Goal: Transaction & Acquisition: Book appointment/travel/reservation

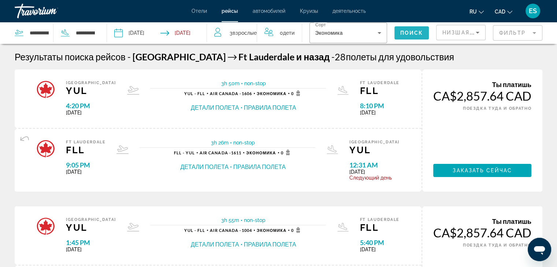
click at [407, 35] on span "Поиск" at bounding box center [411, 33] width 23 height 6
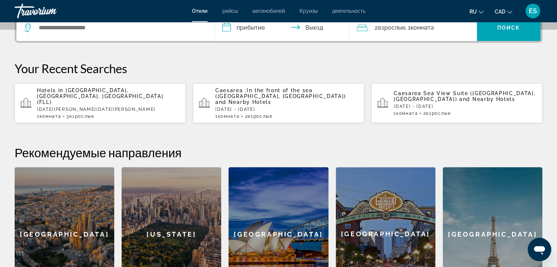
scroll to position [191, 0]
click at [230, 11] on span "рейсы" at bounding box center [229, 11] width 15 height 6
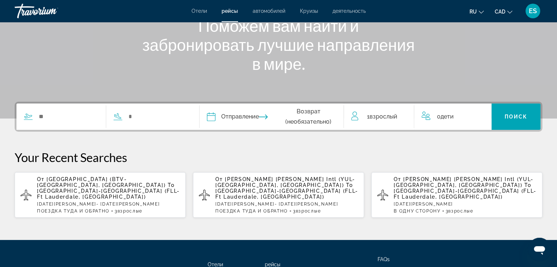
scroll to position [158, 0]
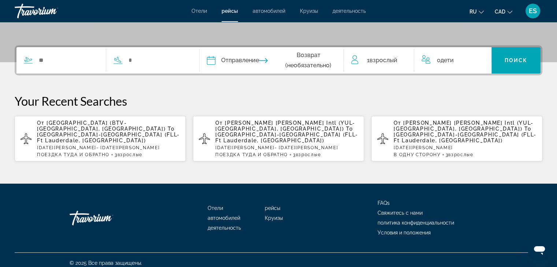
click at [271, 132] on span "[GEOGRAPHIC_DATA]-[GEOGRAPHIC_DATA] (FLL-Ft Lauderdale, [GEOGRAPHIC_DATA])" at bounding box center [286, 138] width 143 height 12
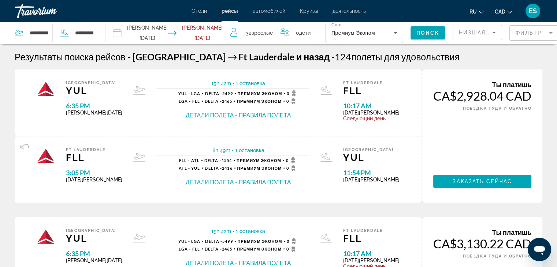
click at [515, 33] on mat-form-field "Фильтр" at bounding box center [534, 32] width 49 height 15
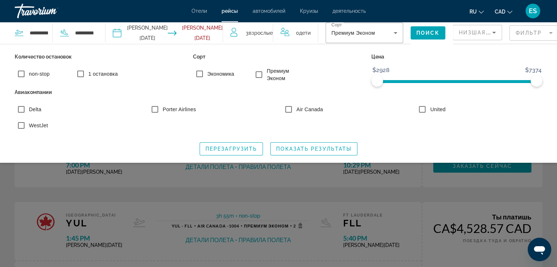
click at [10, 212] on div "Search widget" at bounding box center [278, 186] width 557 height 161
